Goal: Task Accomplishment & Management: Manage account settings

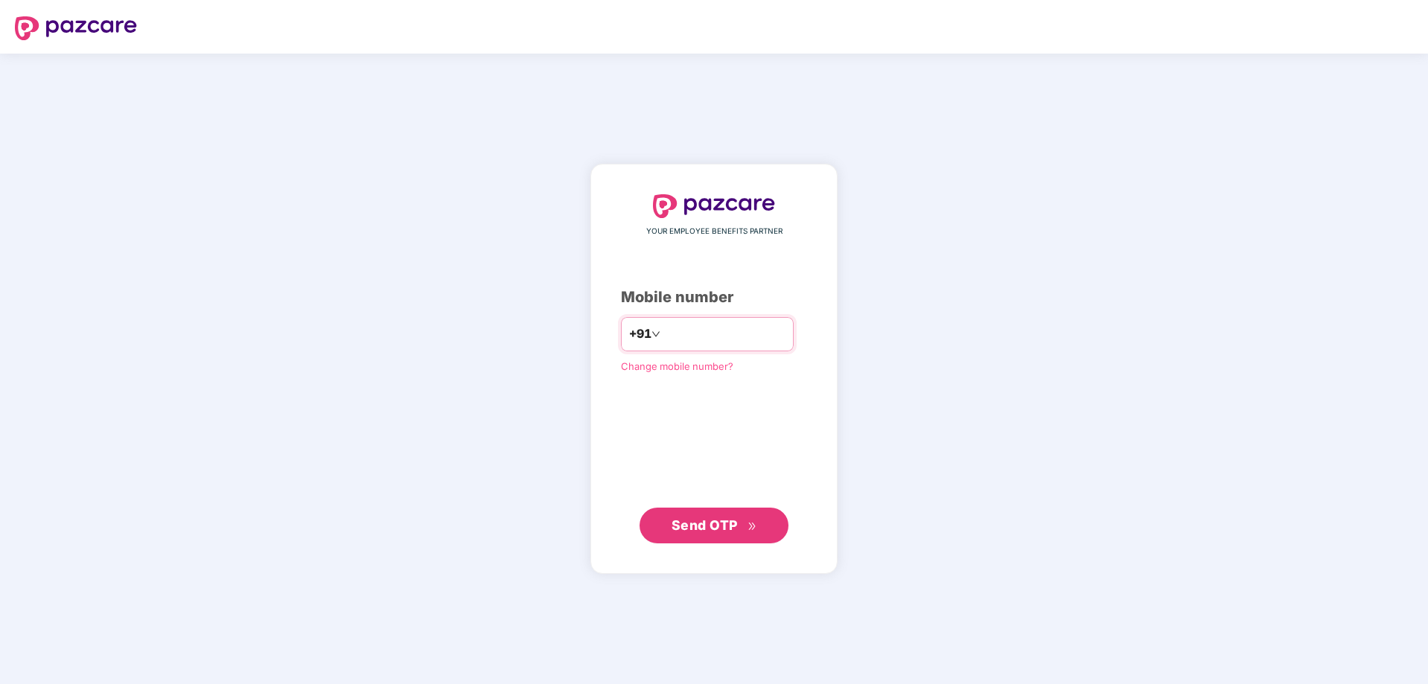
click at [739, 334] on input "number" at bounding box center [725, 334] width 122 height 24
type input "**********"
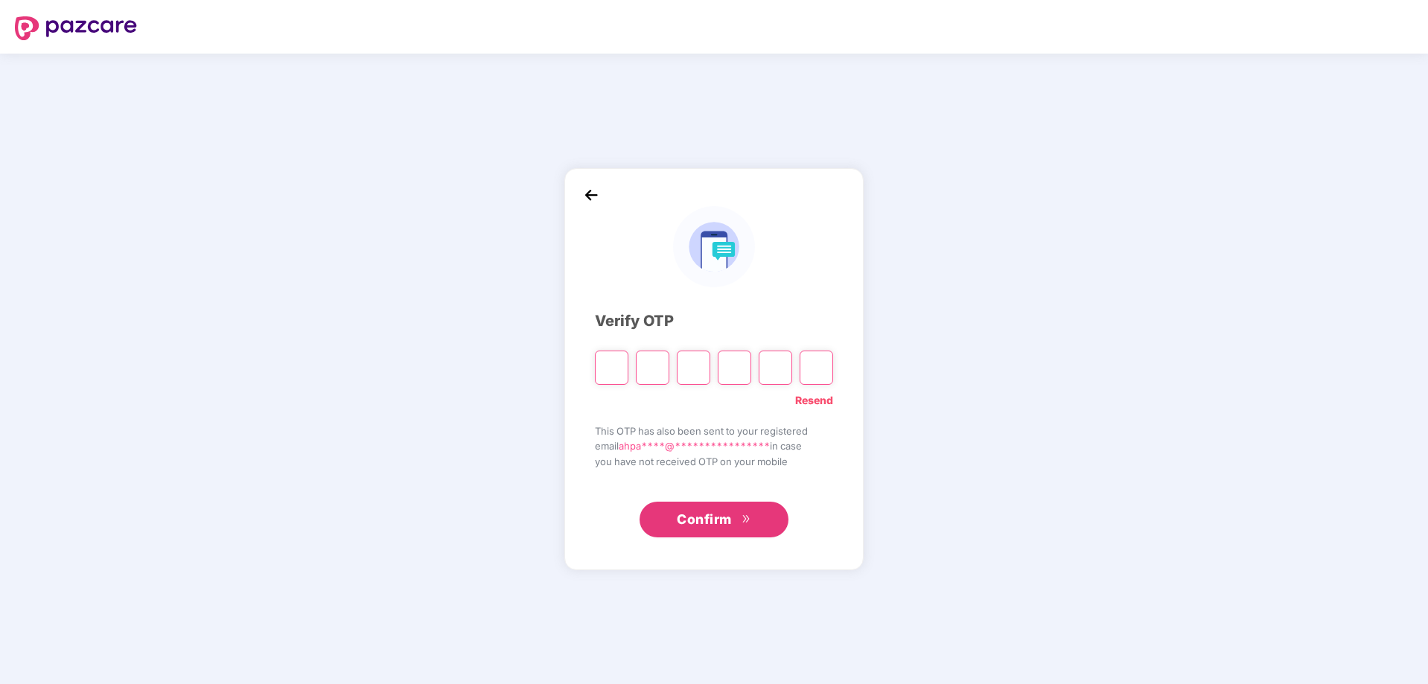
type input "*"
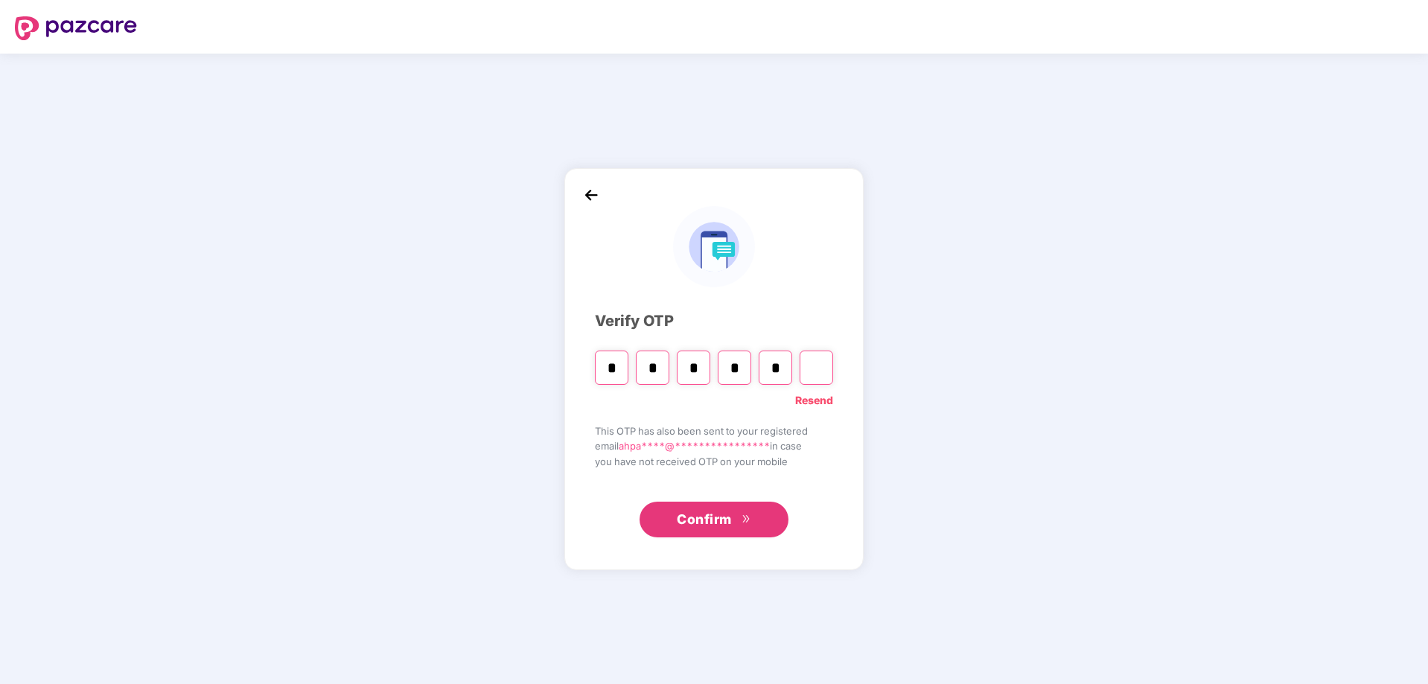
type input "*"
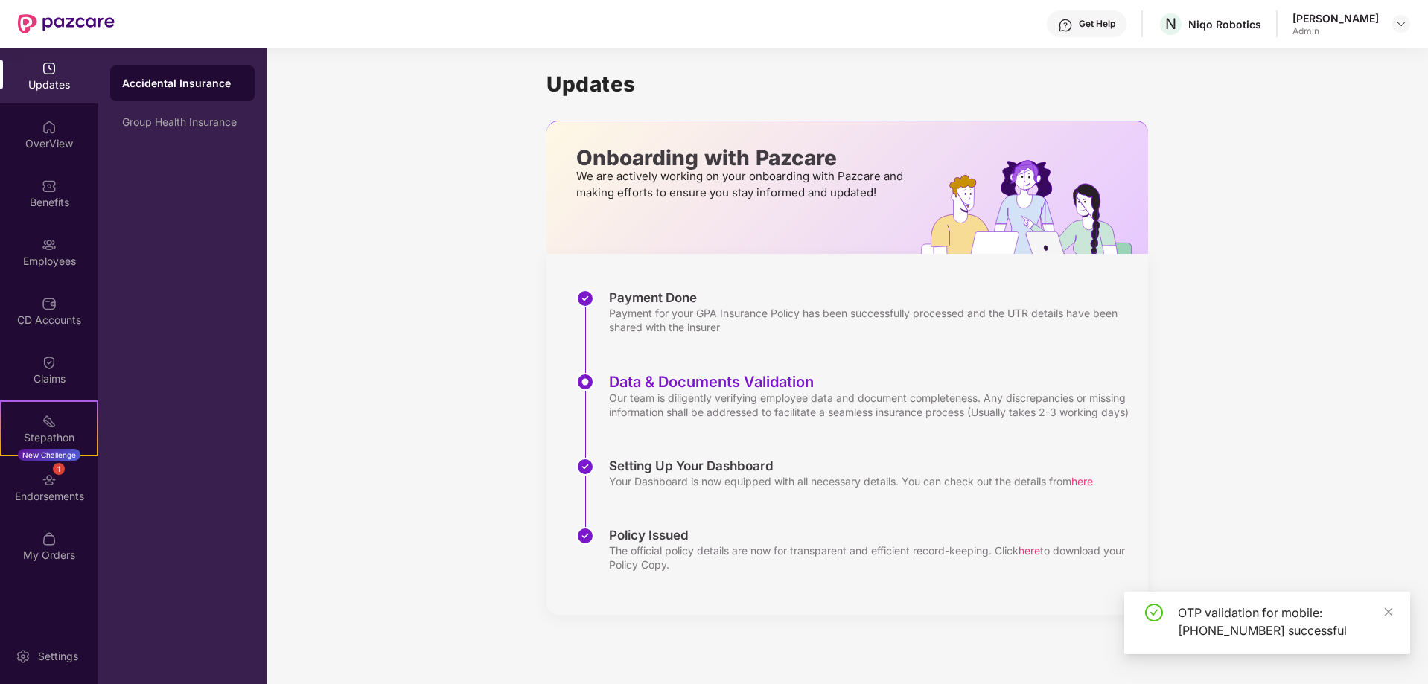
click at [56, 89] on div "Updates" at bounding box center [49, 84] width 98 height 15
click at [59, 130] on div "OverView" at bounding box center [49, 135] width 98 height 56
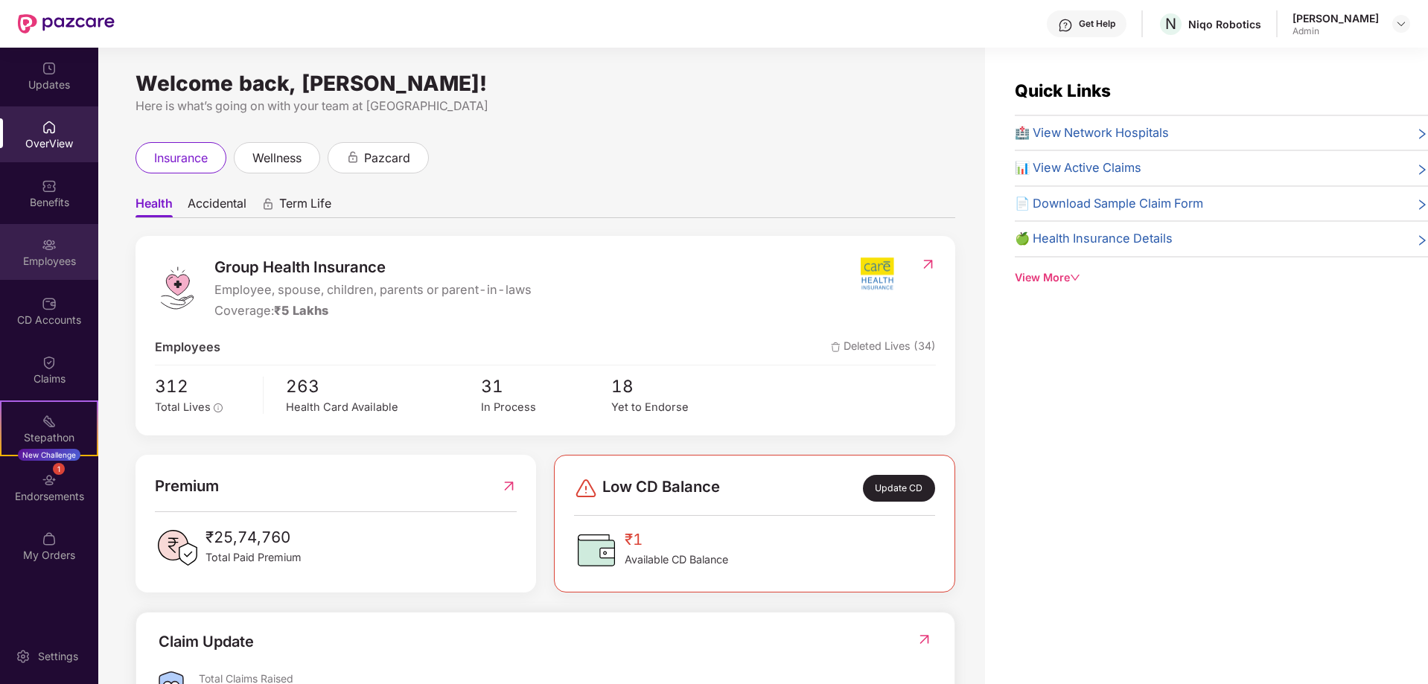
click at [60, 252] on div "Employees" at bounding box center [49, 252] width 98 height 56
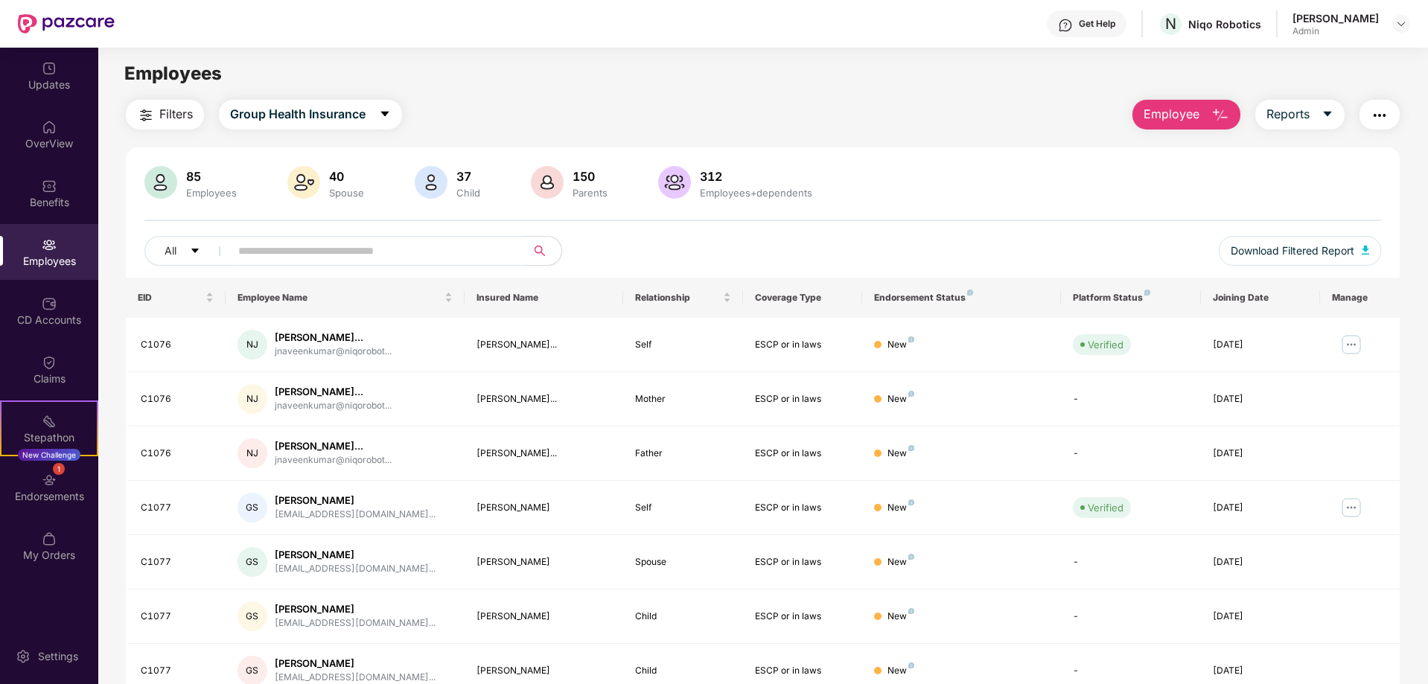
click at [409, 252] on input "text" at bounding box center [371, 251] width 267 height 22
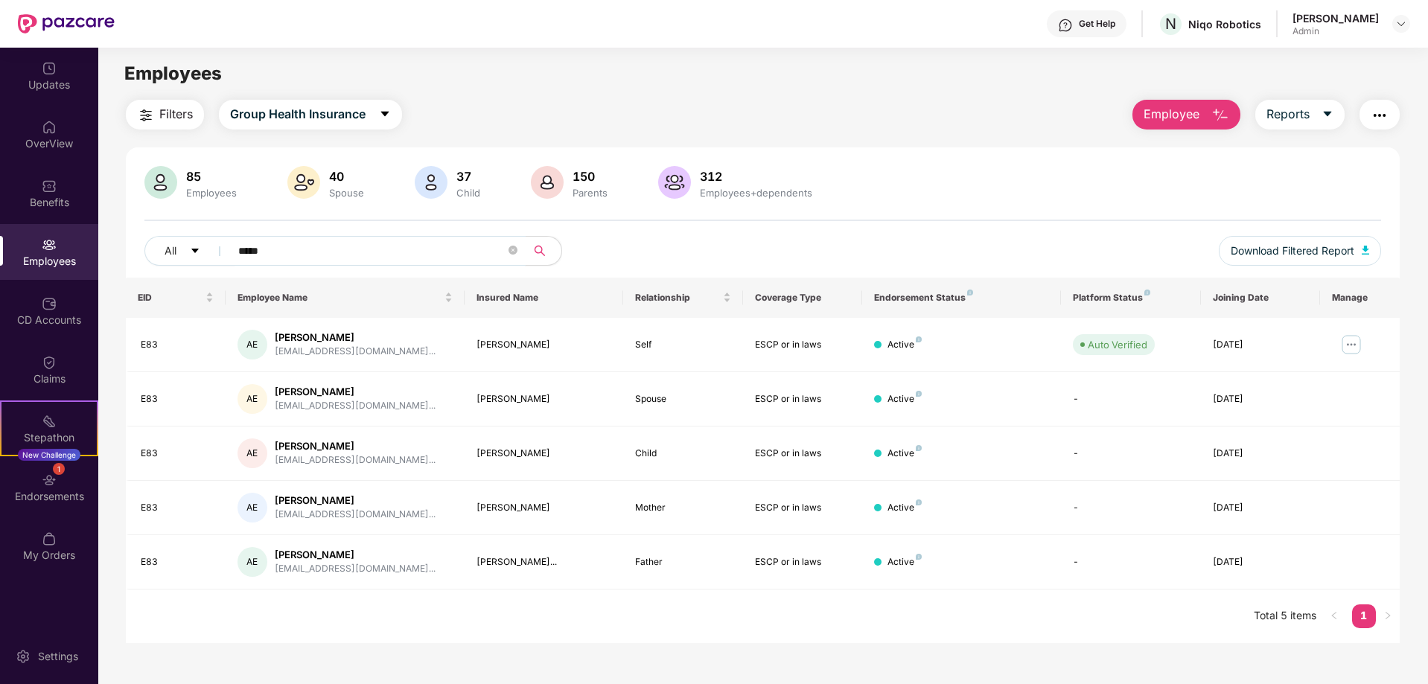
type input "*****"
click at [508, 244] on span "*****" at bounding box center [372, 251] width 305 height 30
click at [509, 245] on span at bounding box center [513, 251] width 9 height 14
click at [381, 252] on input "text" at bounding box center [371, 251] width 267 height 22
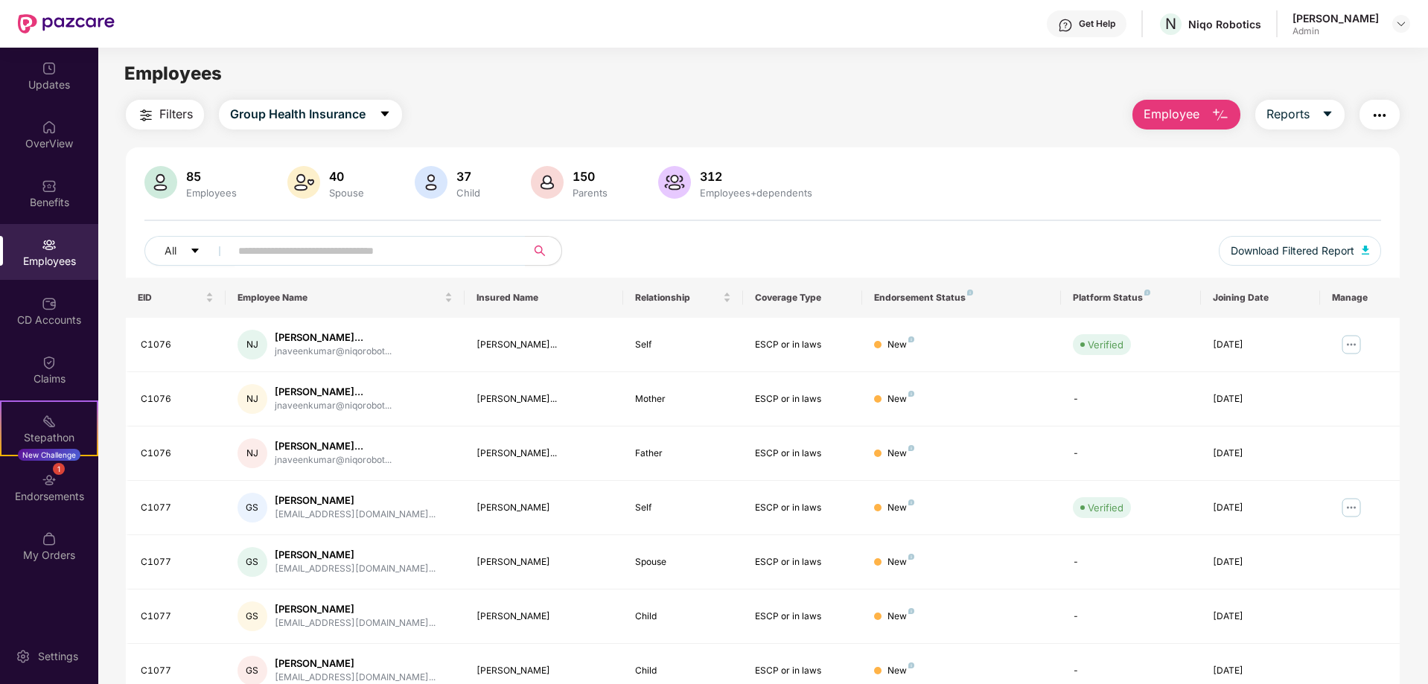
click at [1178, 110] on span "Employee" at bounding box center [1172, 114] width 56 height 19
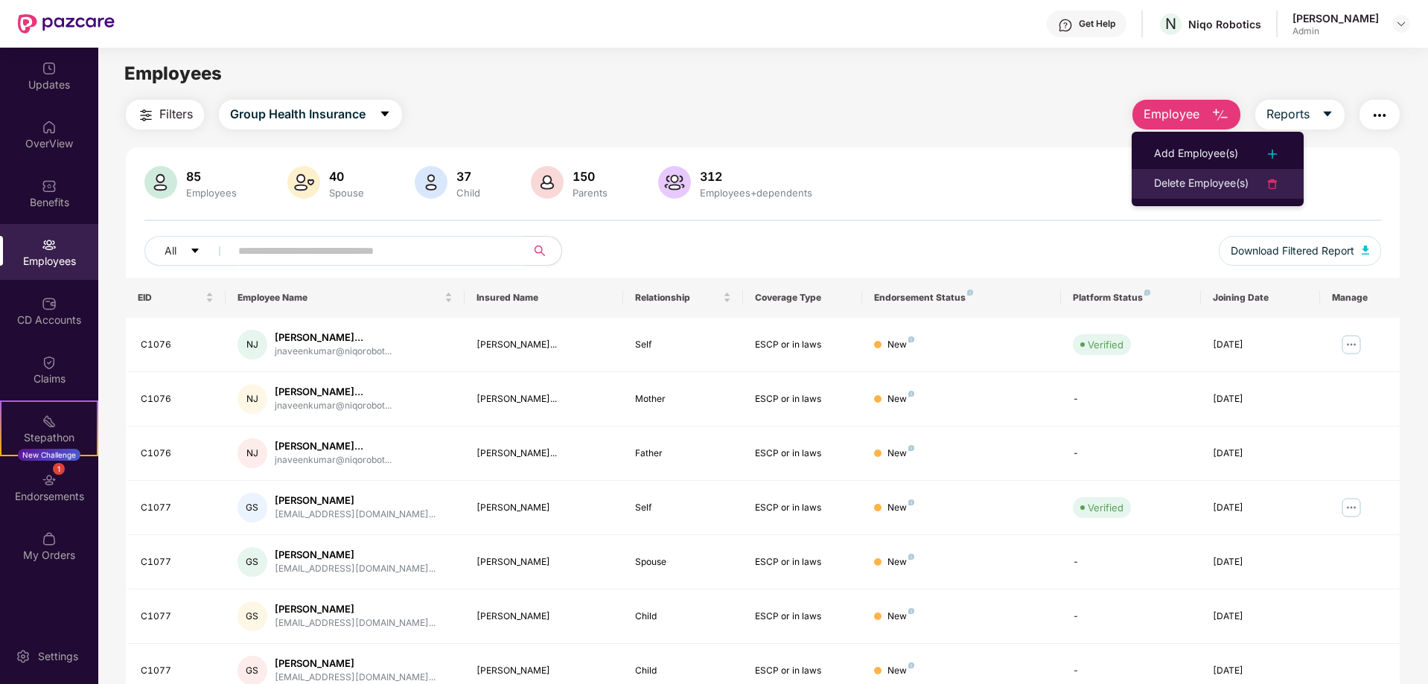
click at [1181, 175] on div "Delete Employee(s)" at bounding box center [1201, 184] width 95 height 18
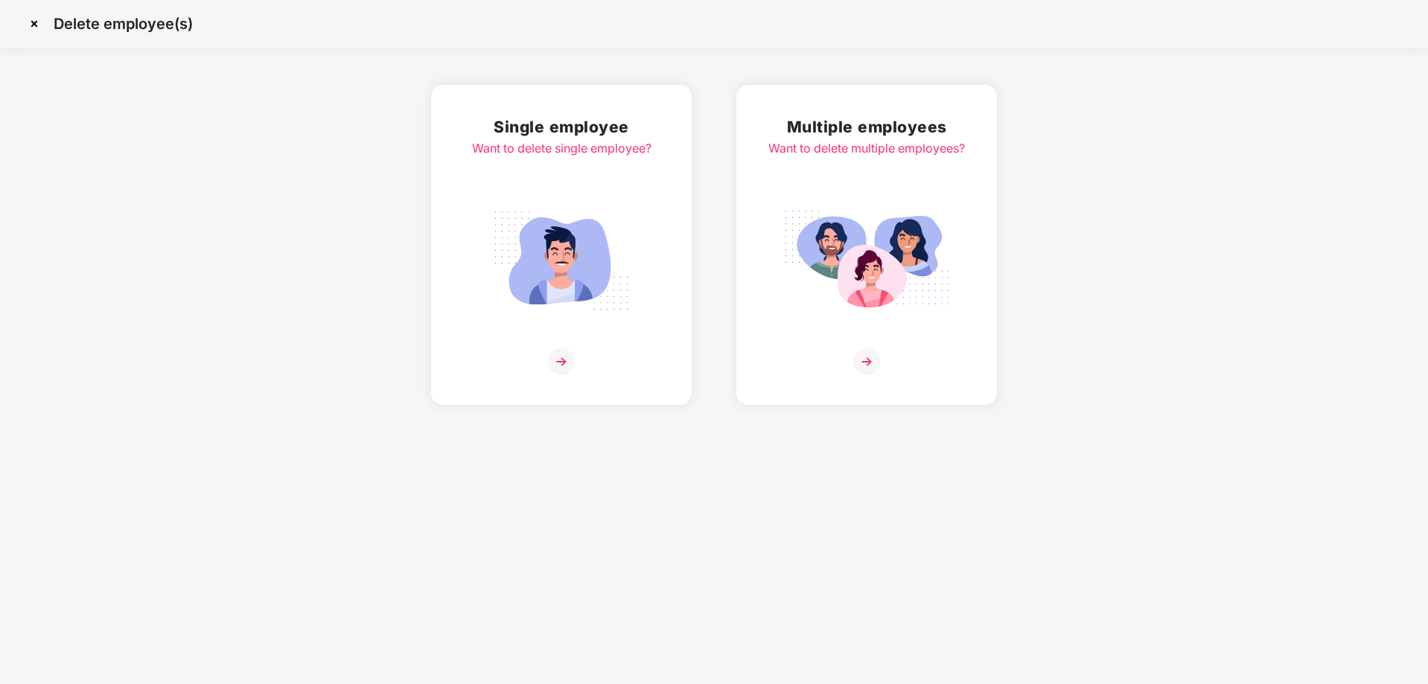
click at [33, 21] on img at bounding box center [34, 24] width 24 height 24
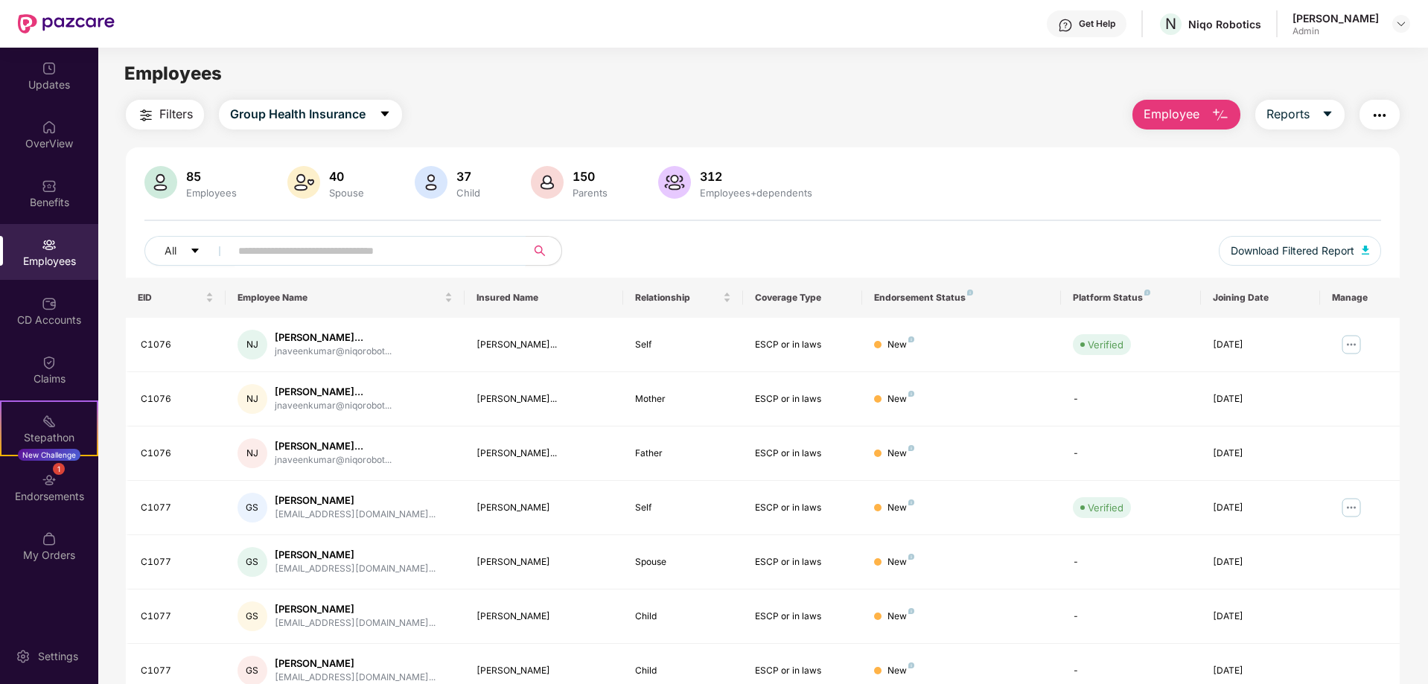
click at [302, 254] on input "text" at bounding box center [371, 251] width 267 height 22
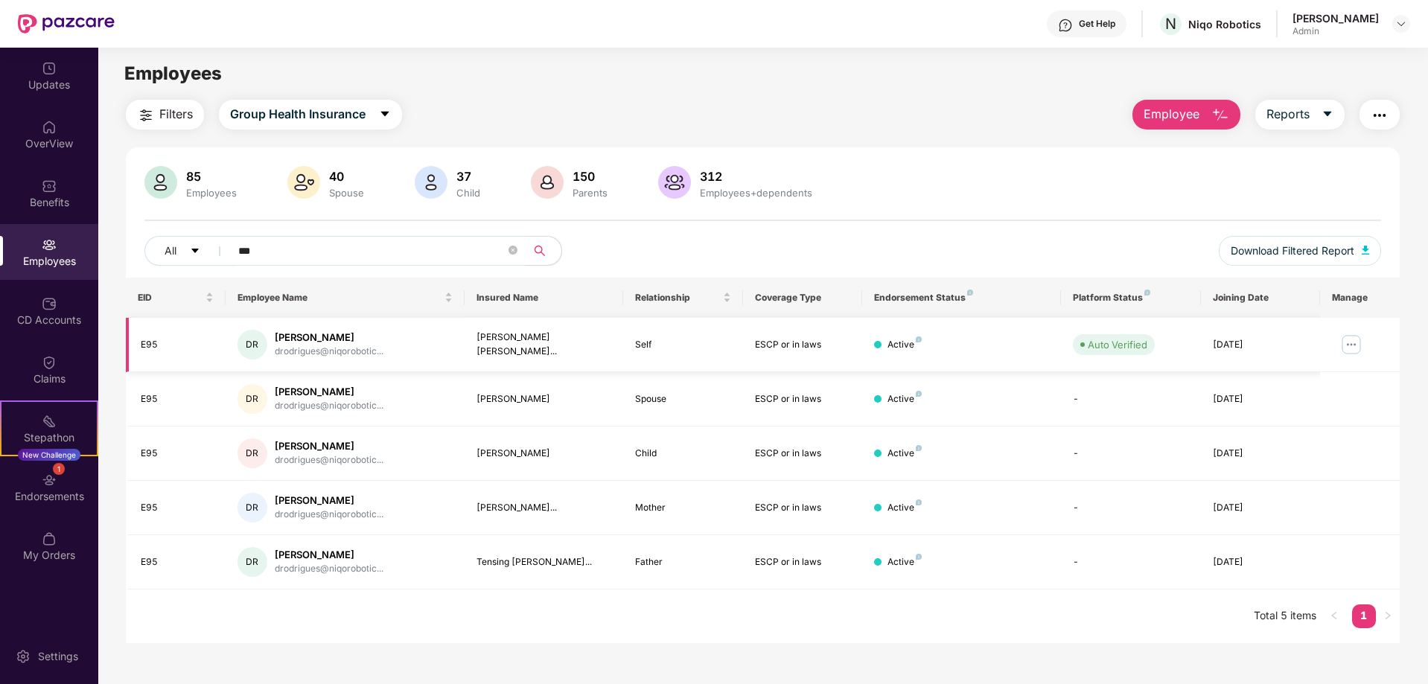
type input "***"
click at [1360, 338] on img at bounding box center [1352, 345] width 24 height 24
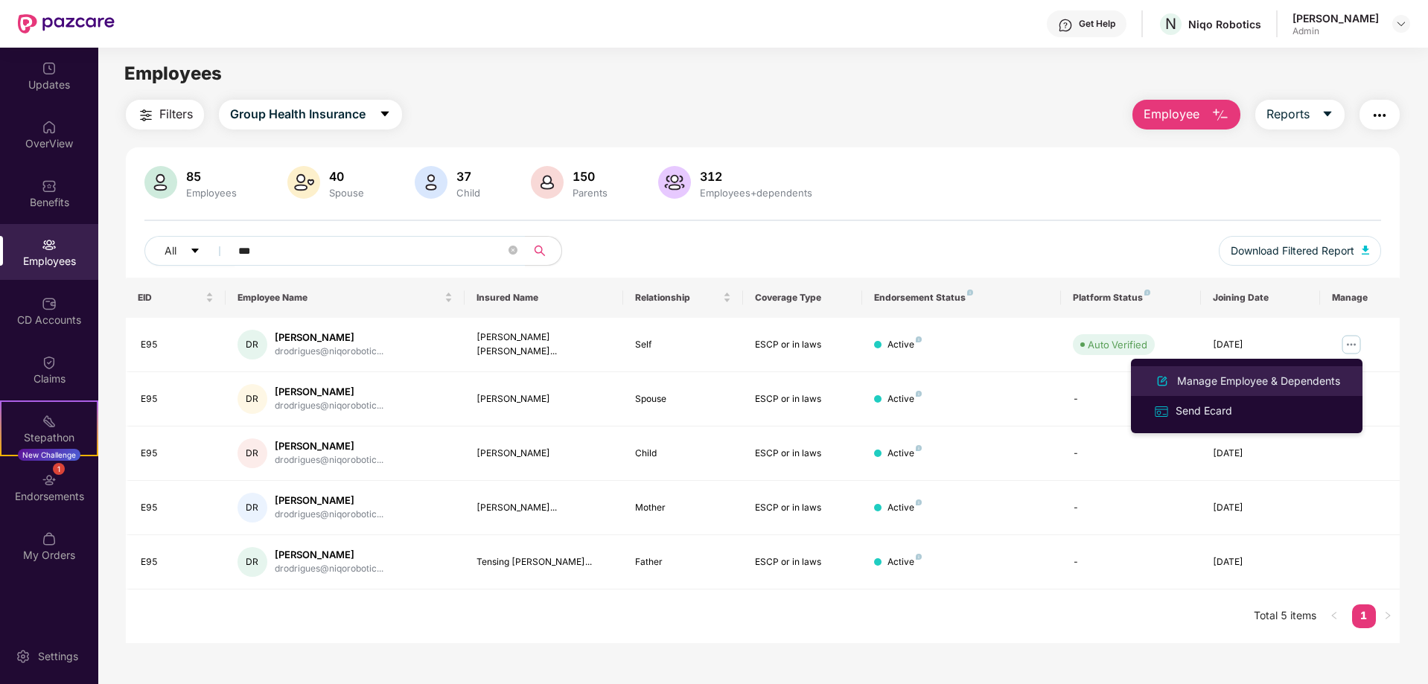
click at [1198, 384] on div "Manage Employee & Dependents" at bounding box center [1259, 381] width 169 height 16
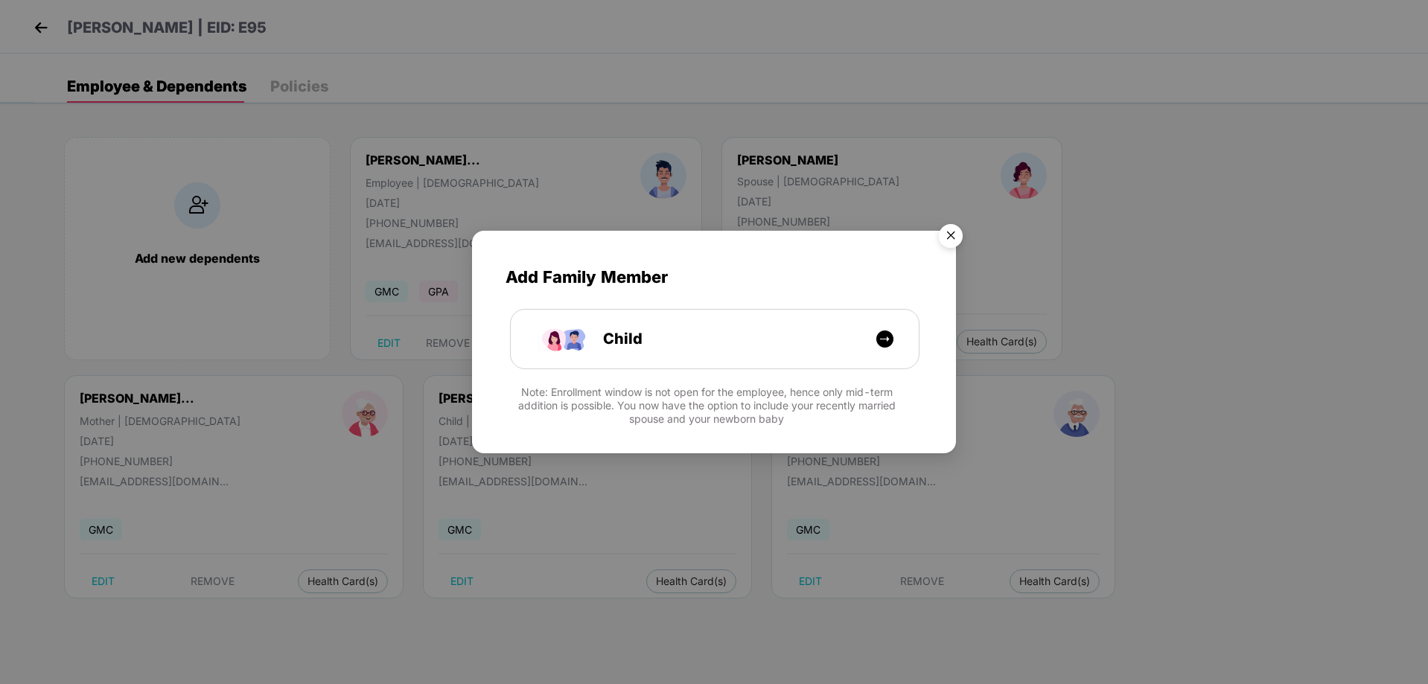
click at [960, 234] on img "Close" at bounding box center [951, 238] width 42 height 42
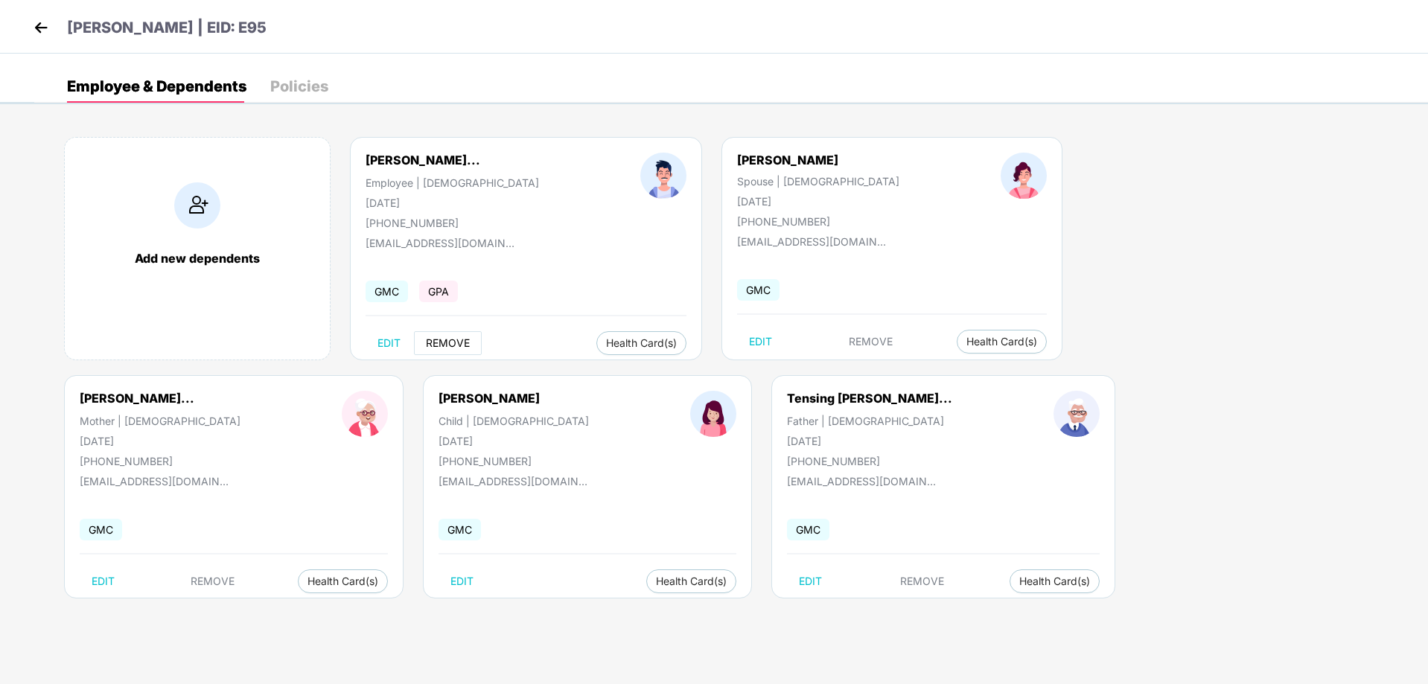
click at [457, 338] on span "REMOVE" at bounding box center [448, 343] width 44 height 12
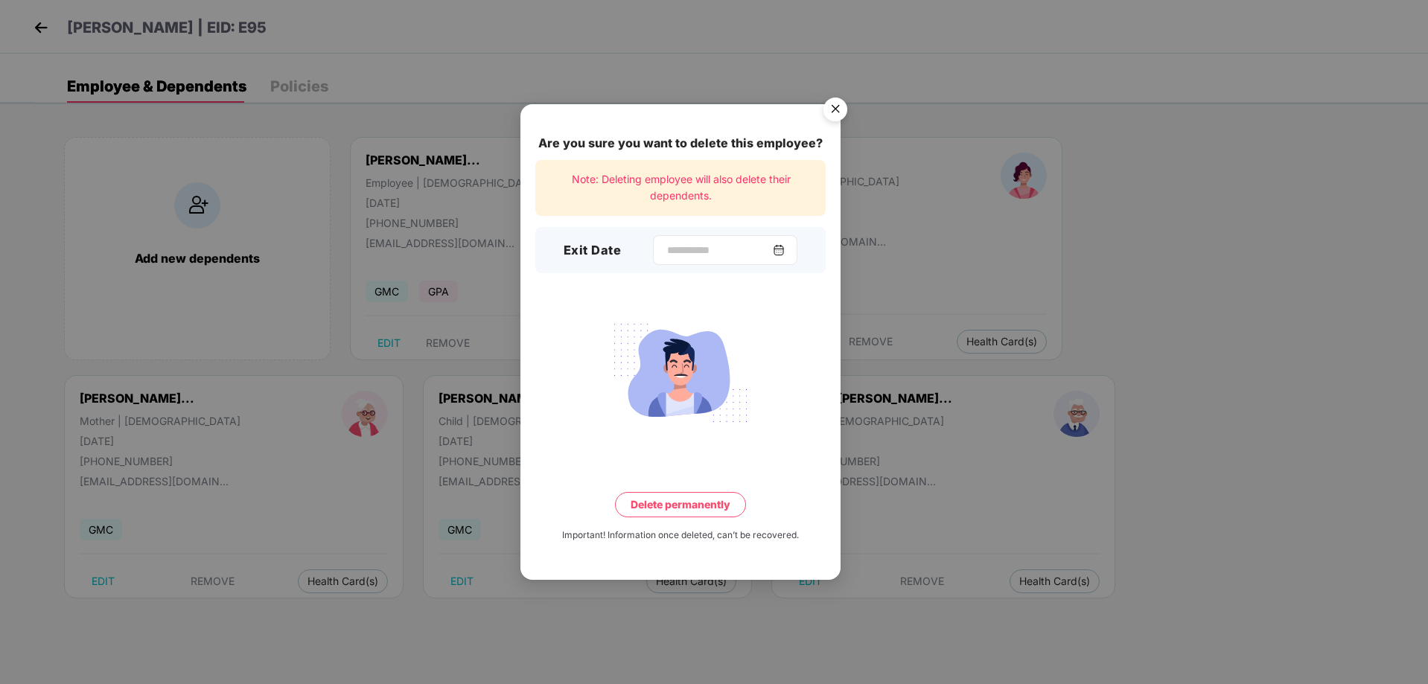
click at [702, 237] on div at bounding box center [725, 250] width 144 height 30
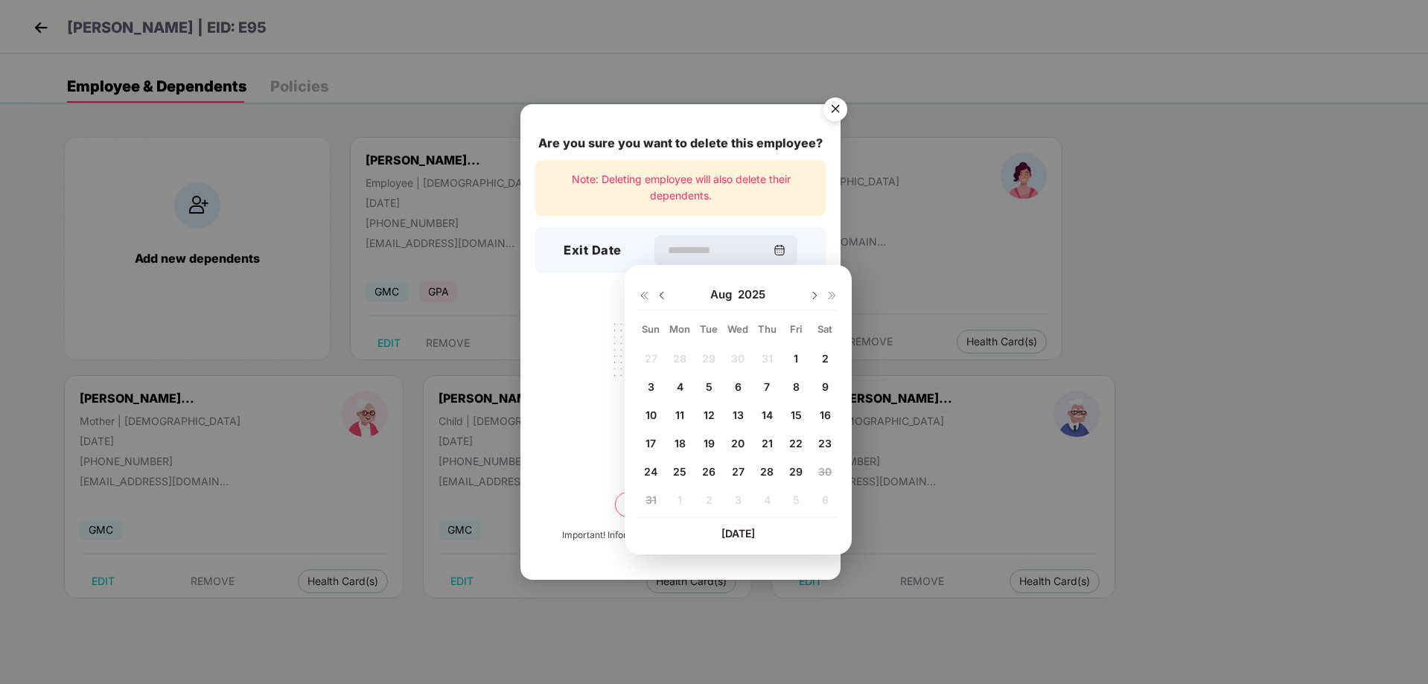
click at [797, 468] on span "29" at bounding box center [795, 471] width 13 height 13
type input "**********"
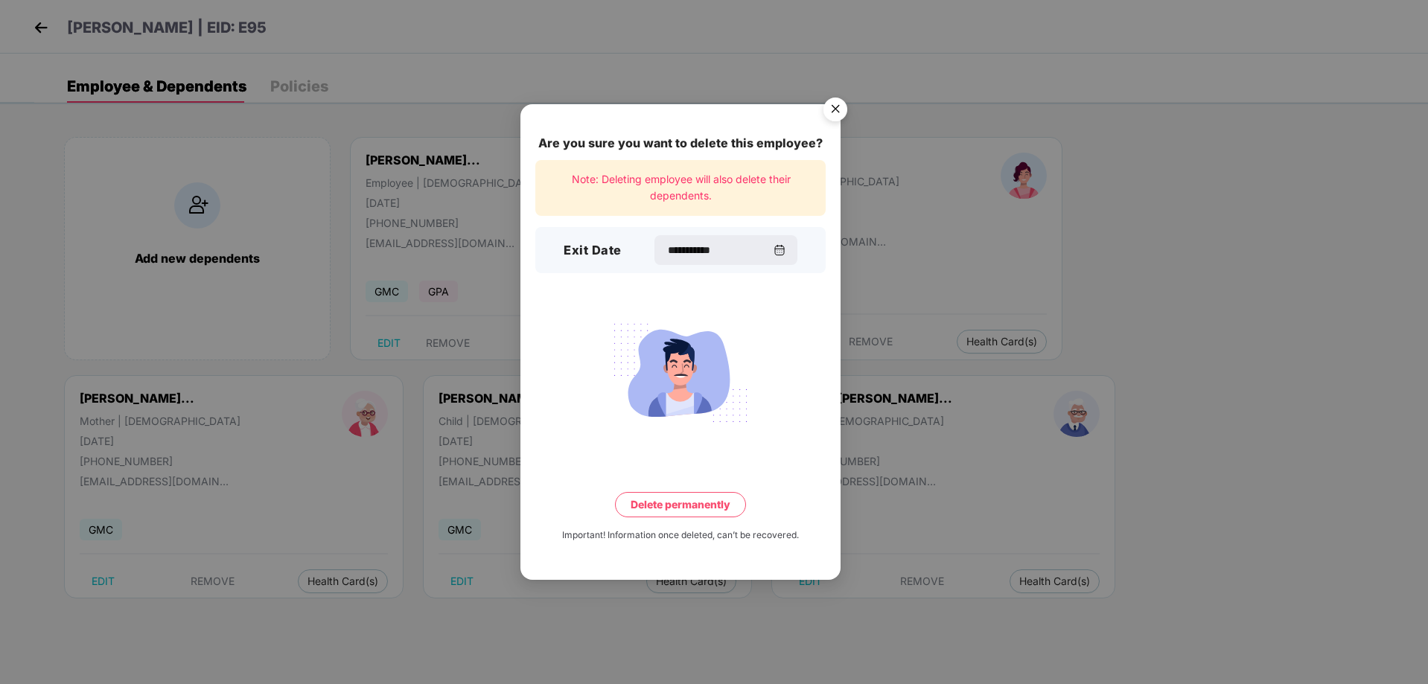
click at [694, 504] on button "Delete permanently" at bounding box center [680, 504] width 131 height 25
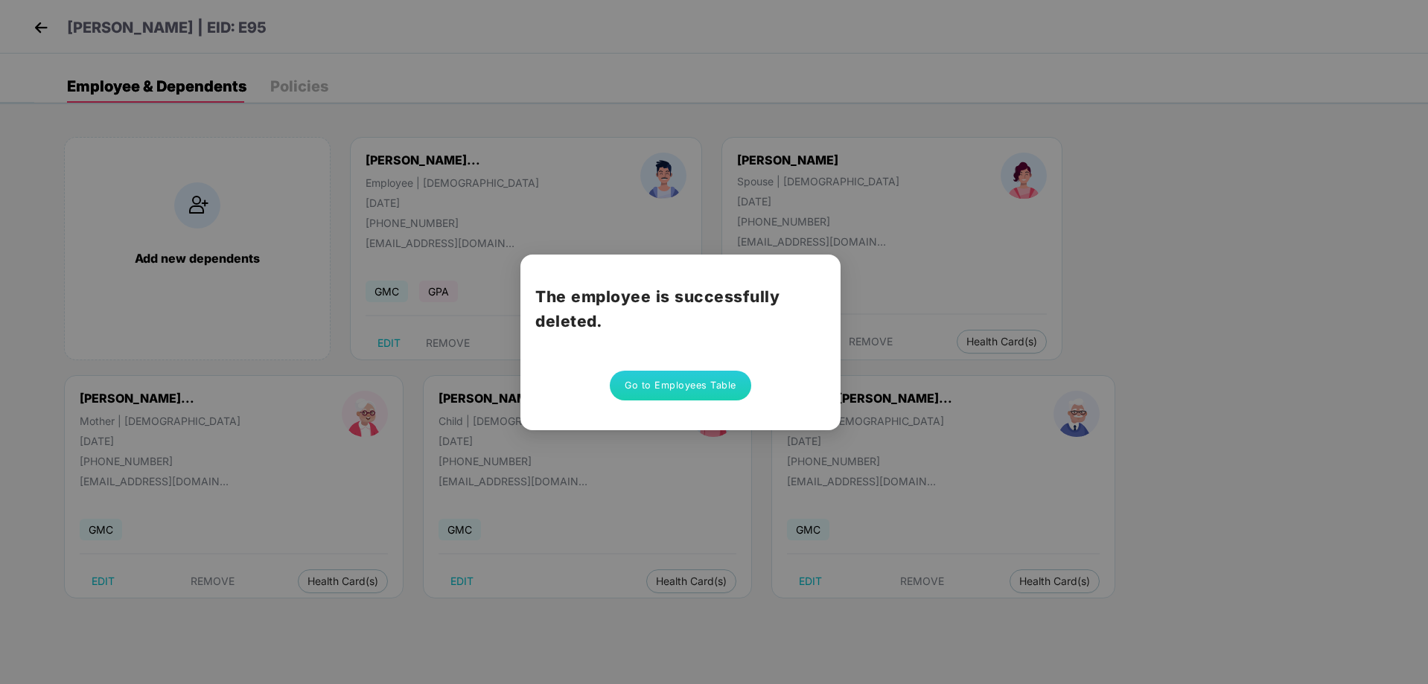
click at [977, 448] on div "The employee is successfully deleted. Go to Employees Table" at bounding box center [714, 342] width 1428 height 684
